Goal: Task Accomplishment & Management: Manage account settings

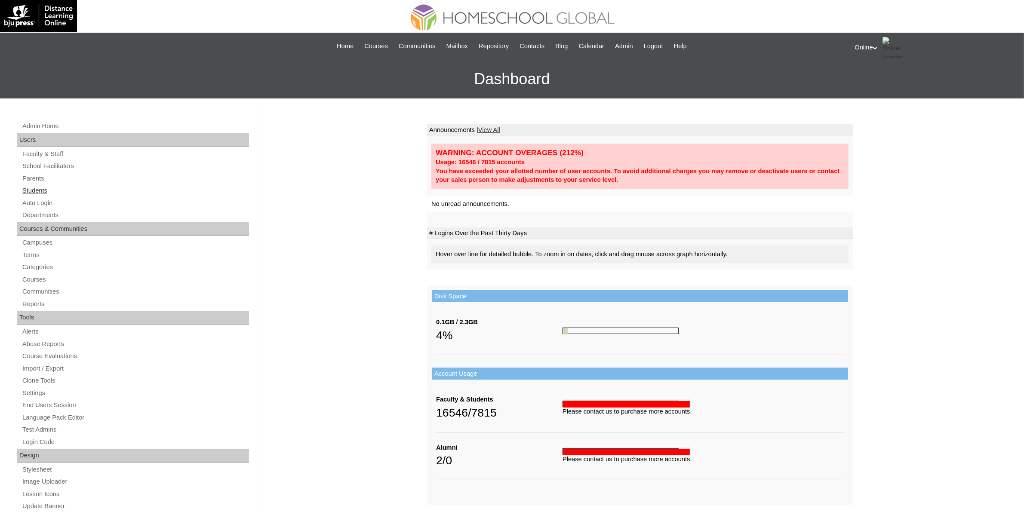
click at [31, 188] on link "Students" at bounding box center [134, 190] width 227 height 11
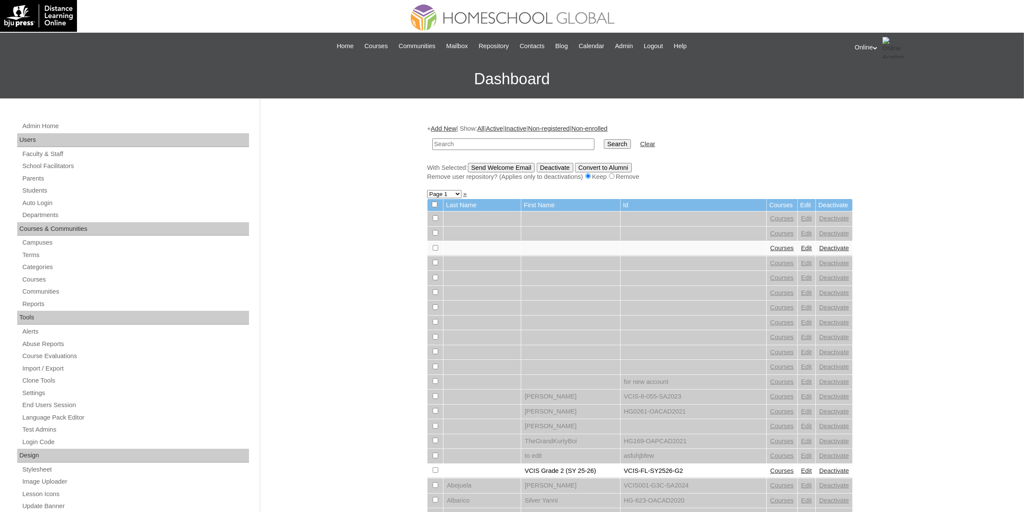
click at [531, 143] on input "text" at bounding box center [513, 144] width 162 height 12
type input "HG197OACAD2025"
click at [604, 143] on input "Search" at bounding box center [617, 143] width 27 height 9
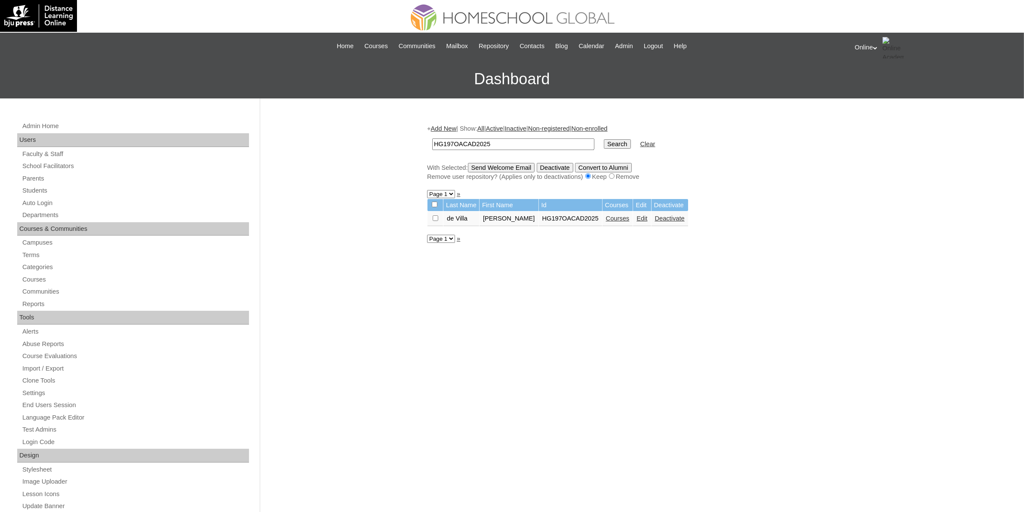
click at [606, 215] on link "Courses" at bounding box center [618, 218] width 24 height 7
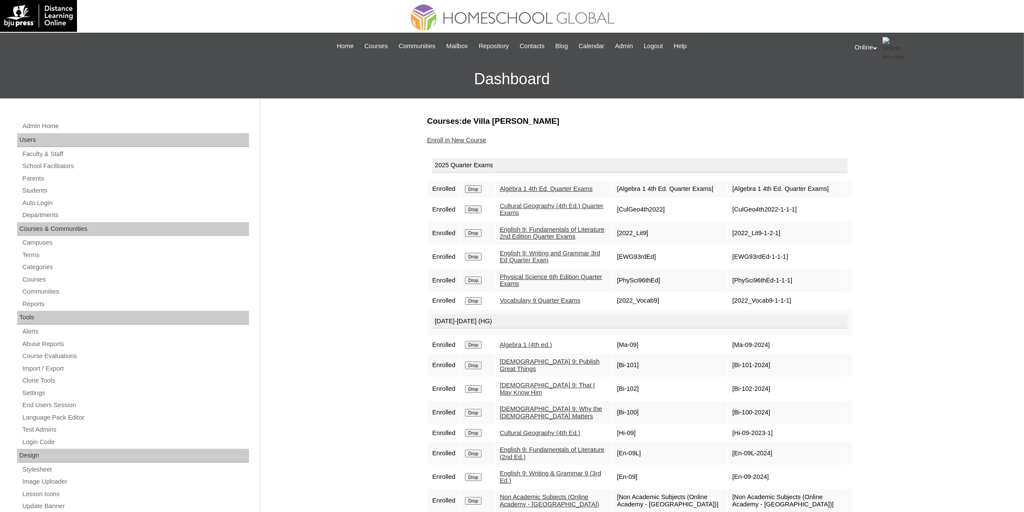
click at [475, 213] on input "Drop" at bounding box center [473, 210] width 17 height 8
click at [562, 50] on span "Blog" at bounding box center [561, 46] width 12 height 10
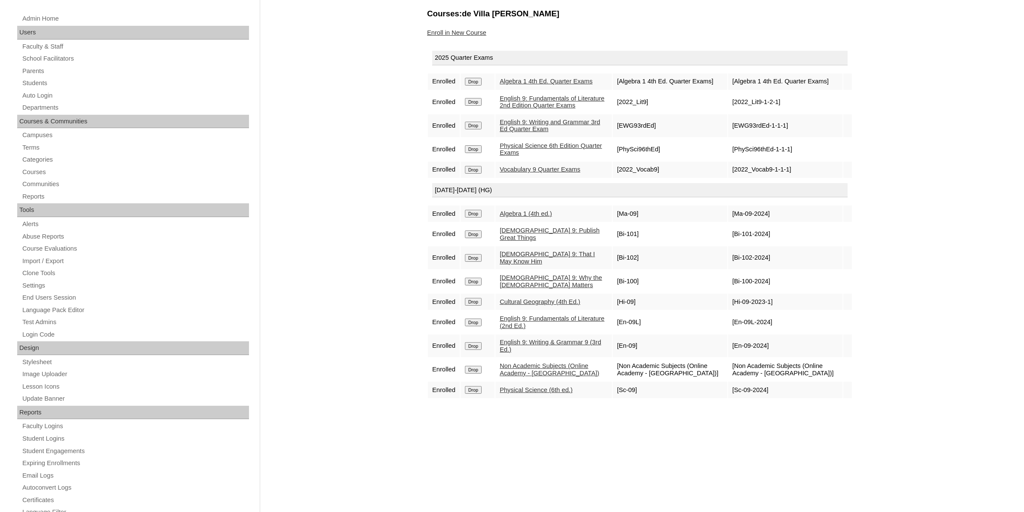
scroll to position [54, 0]
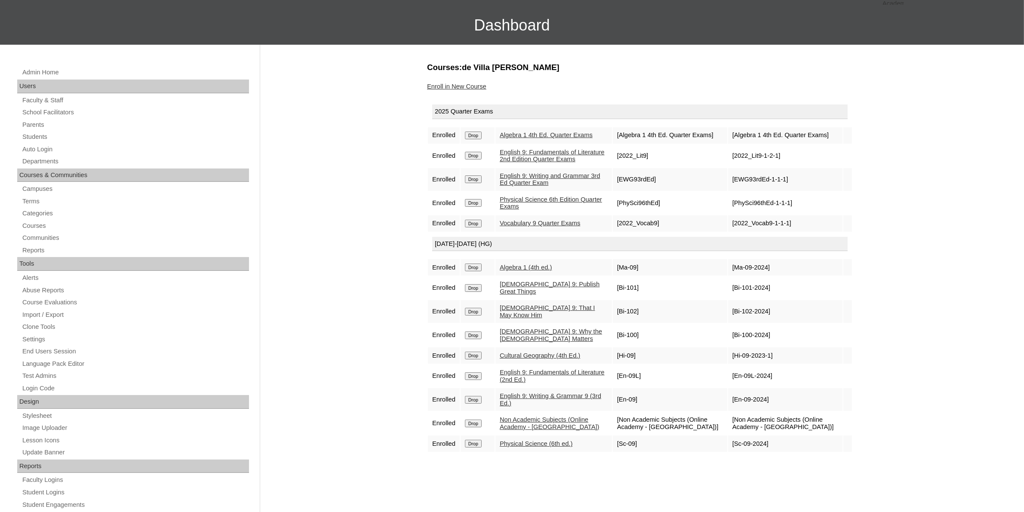
click at [454, 86] on link "Enroll in New Course" at bounding box center [456, 86] width 59 height 7
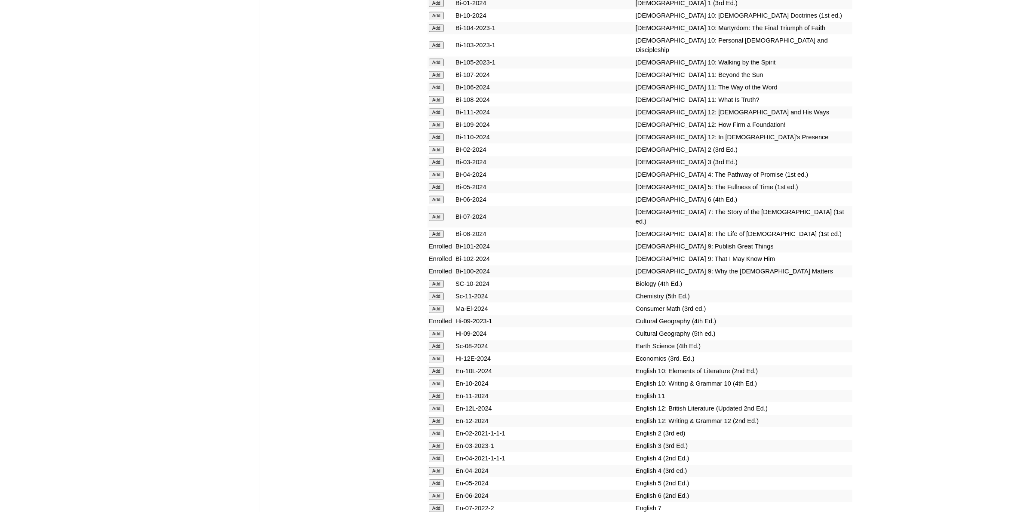
scroll to position [2150, 0]
click at [435, 329] on input "Add" at bounding box center [436, 333] width 15 height 8
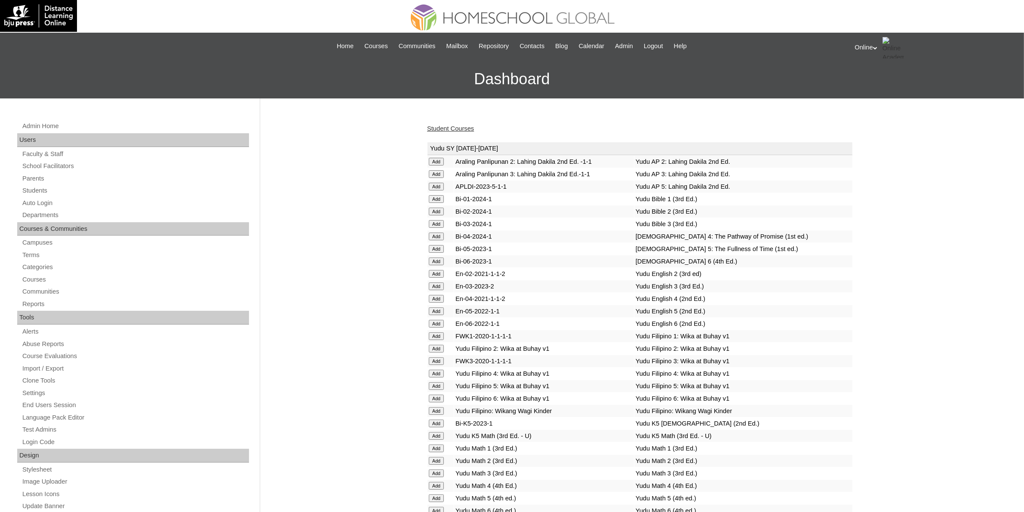
click at [465, 129] on link "Student Courses" at bounding box center [450, 128] width 47 height 7
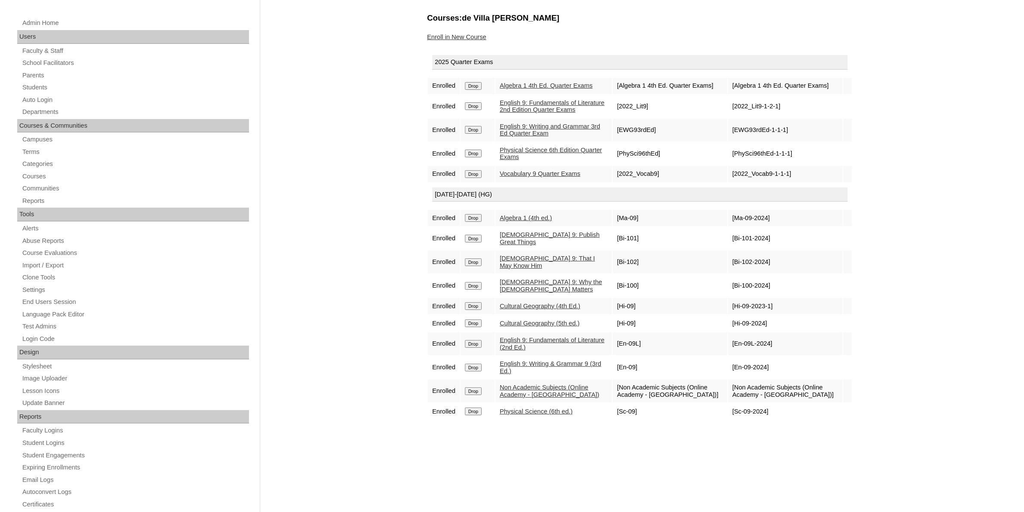
scroll to position [107, 0]
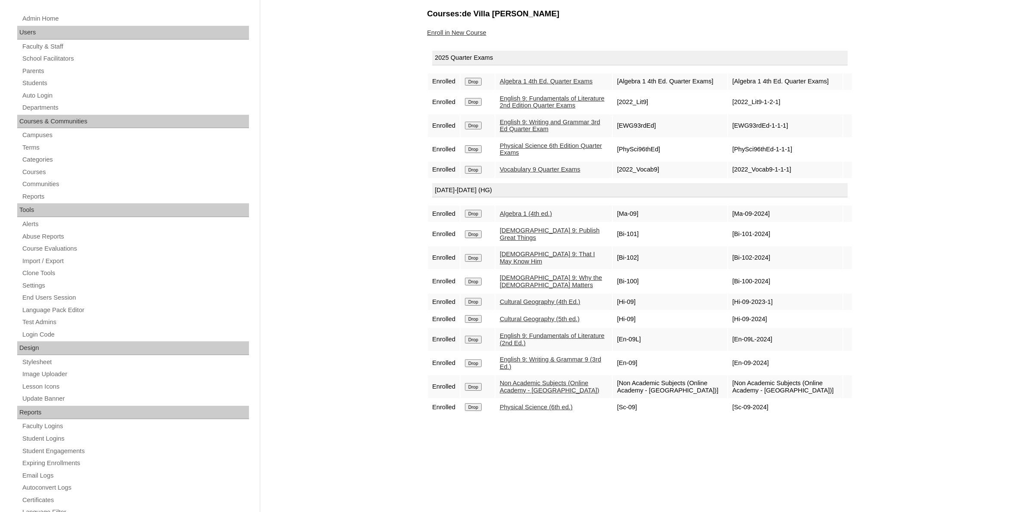
click at [474, 298] on input "Drop" at bounding box center [473, 302] width 17 height 8
